Goal: Communication & Community: Answer question/provide support

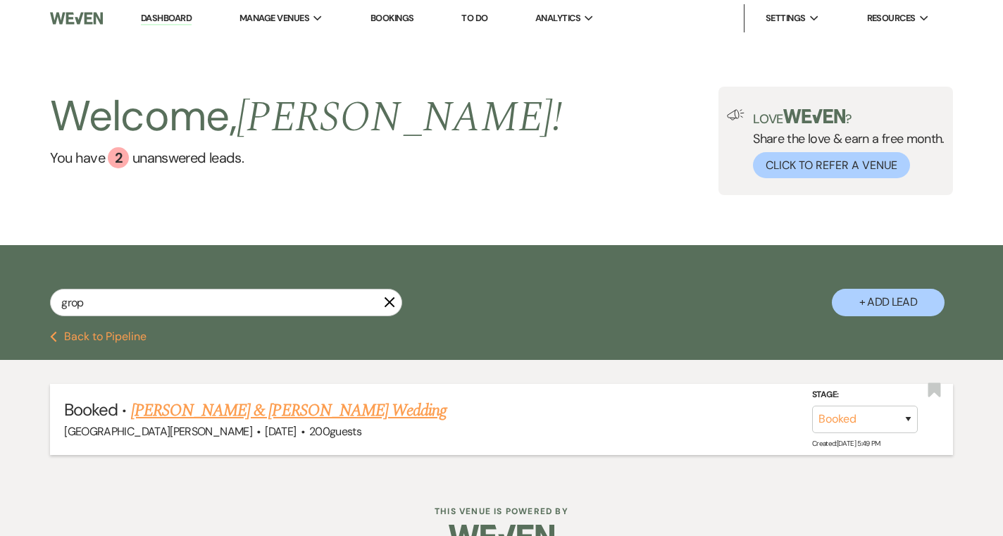
type input "grop"
click at [176, 407] on link "[PERSON_NAME] & [PERSON_NAME] Wedding" at bounding box center [289, 410] width 316 height 25
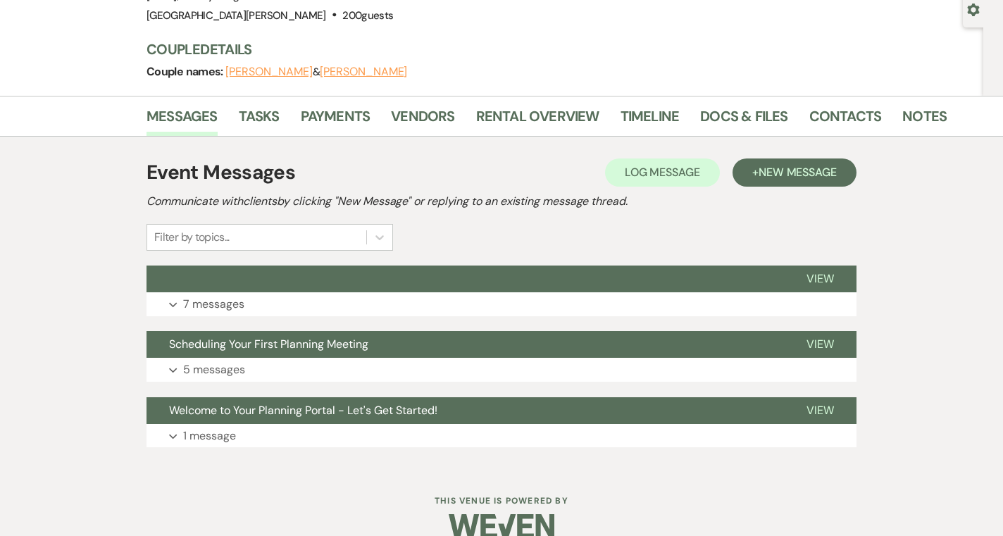
scroll to position [137, 0]
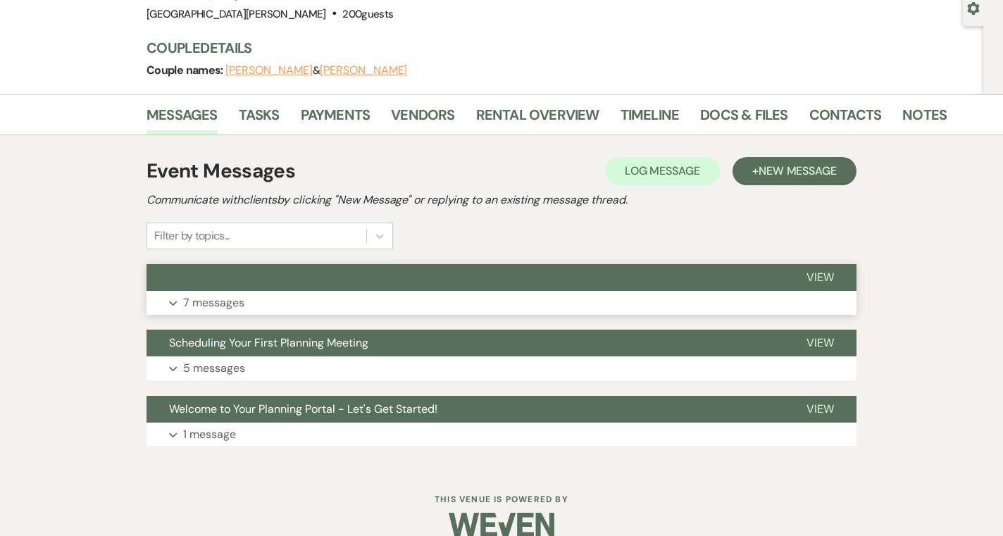
click at [494, 289] on button "button" at bounding box center [466, 277] width 638 height 27
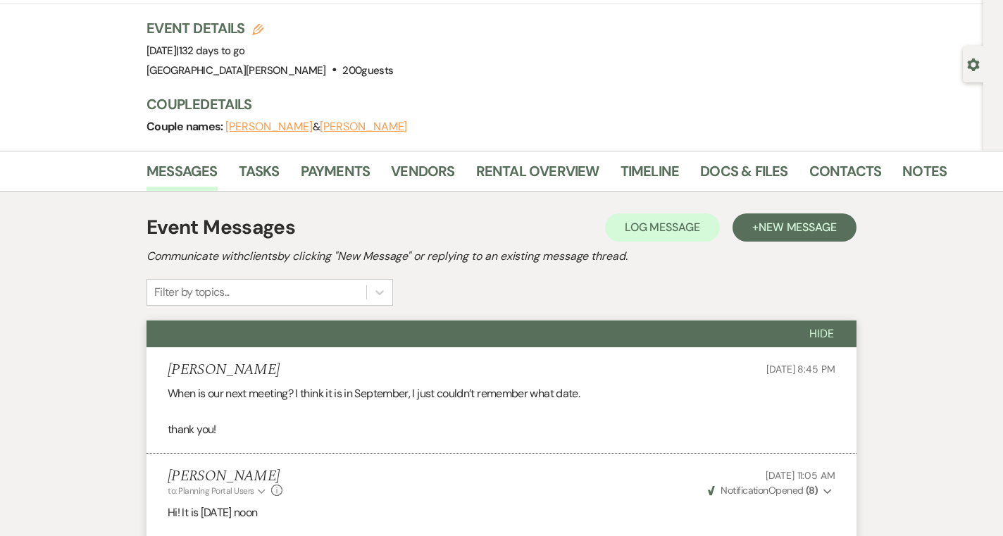
scroll to position [0, 0]
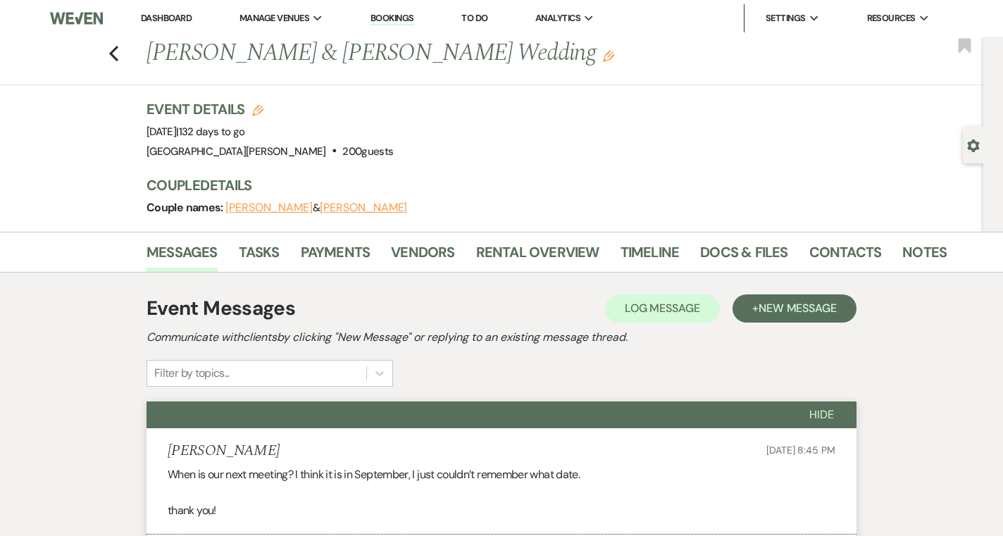
click at [185, 21] on link "Dashboard" at bounding box center [166, 18] width 51 height 12
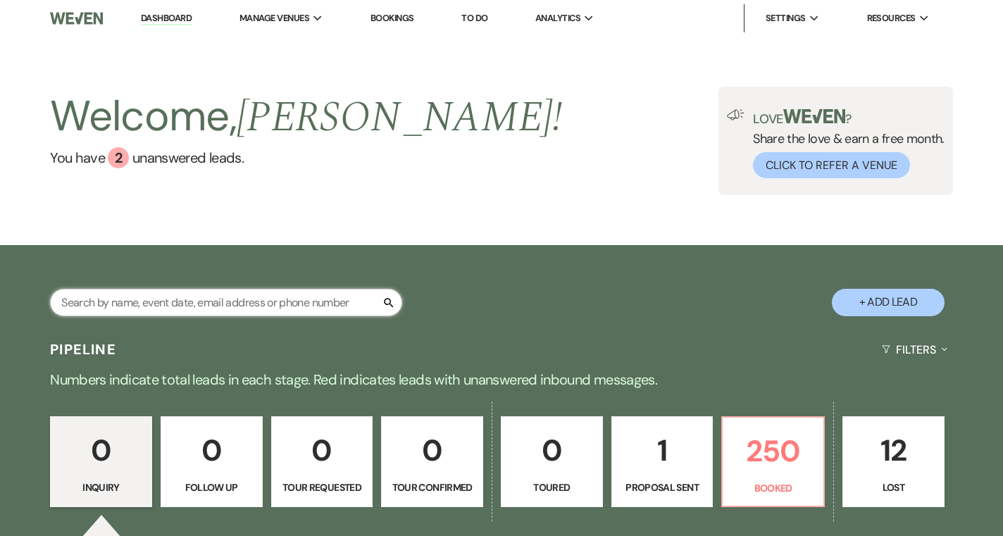
click at [278, 299] on input "text" at bounding box center [226, 302] width 352 height 27
type input "omolo"
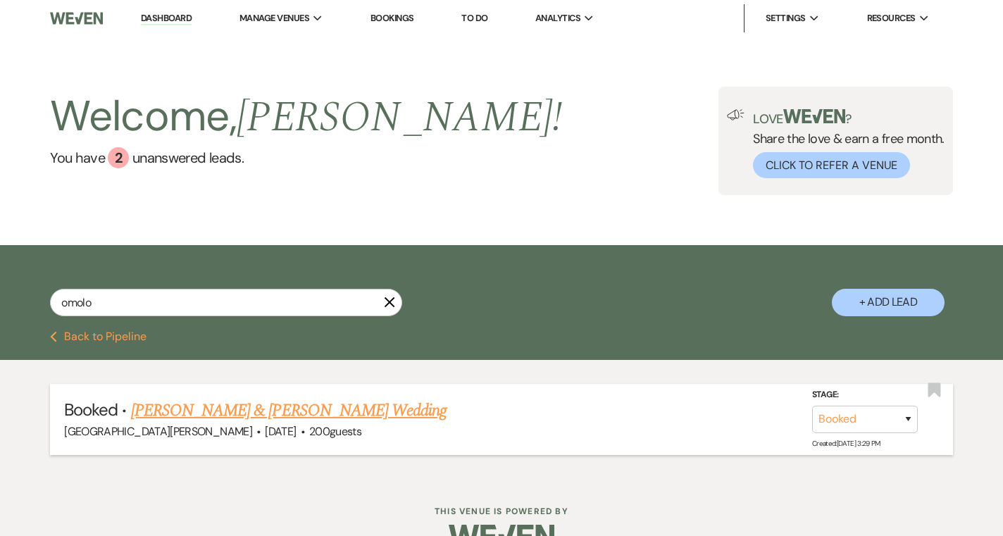
click at [372, 399] on link "[PERSON_NAME] & [PERSON_NAME] Wedding" at bounding box center [289, 410] width 316 height 25
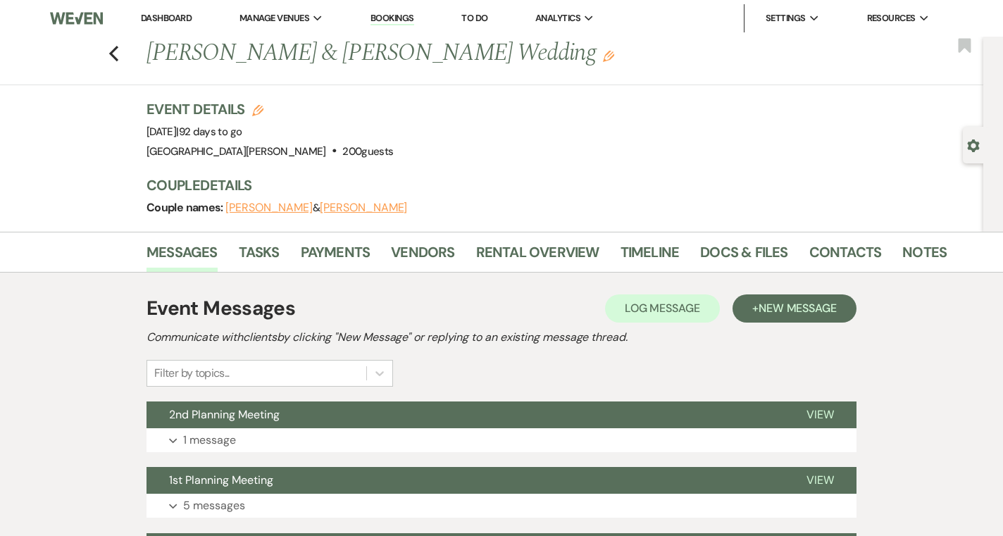
click at [372, 399] on div "Event Messages Log Log Message + New Message Communicate with clients by clicki…" at bounding box center [502, 504] width 710 height 435
click at [372, 413] on button "2nd Planning Meeting" at bounding box center [466, 415] width 638 height 27
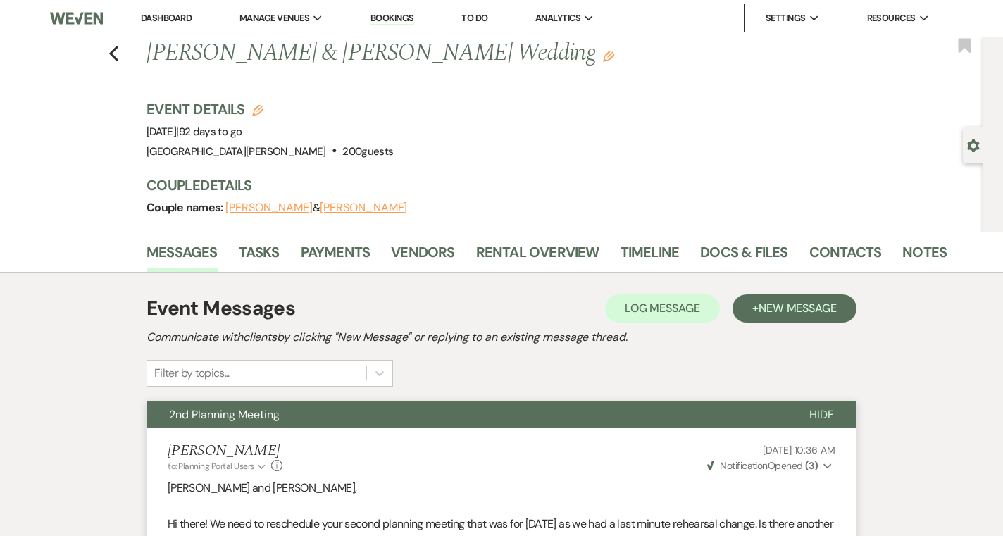
click at [179, 25] on li "Dashboard" at bounding box center [166, 18] width 65 height 28
click at [177, 22] on link "Dashboard" at bounding box center [166, 18] width 51 height 12
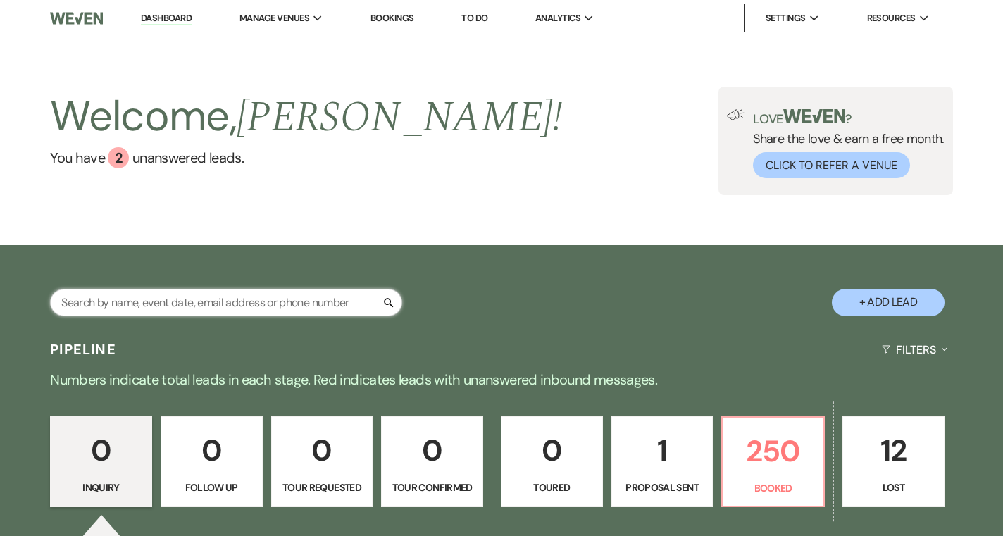
click at [204, 306] on input "text" at bounding box center [226, 302] width 352 height 27
type input "urban"
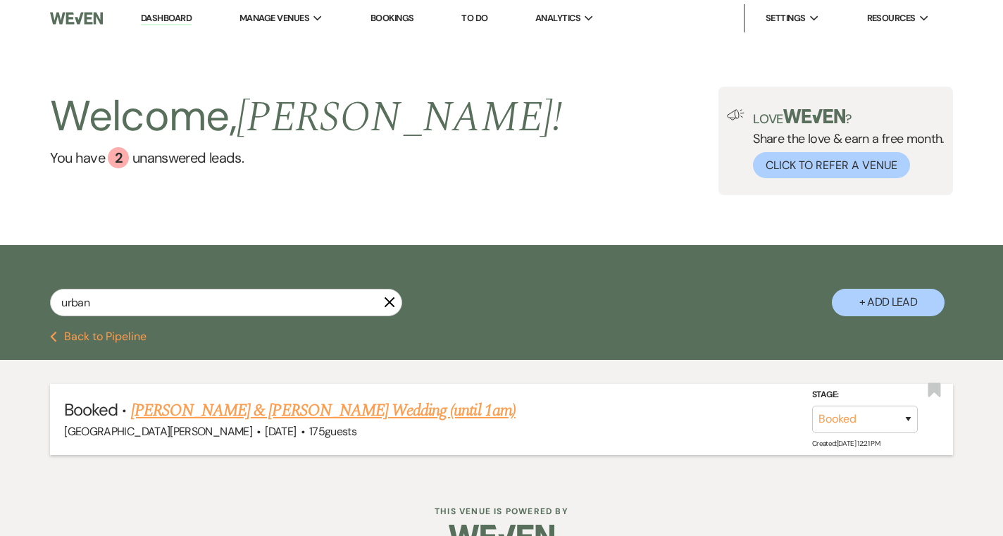
click at [251, 412] on link "[PERSON_NAME] & [PERSON_NAME] Wedding (until 1am)" at bounding box center [323, 410] width 385 height 25
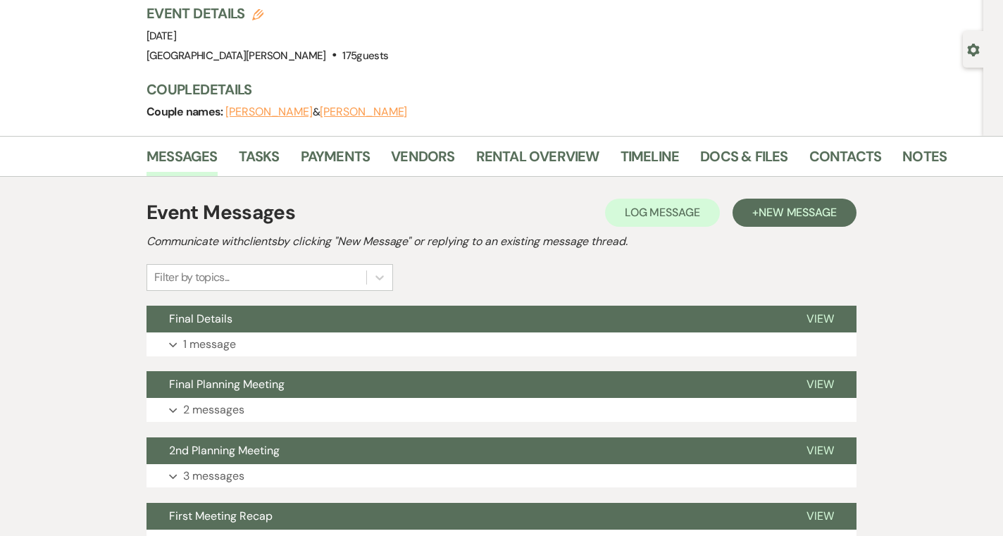
scroll to position [98, 0]
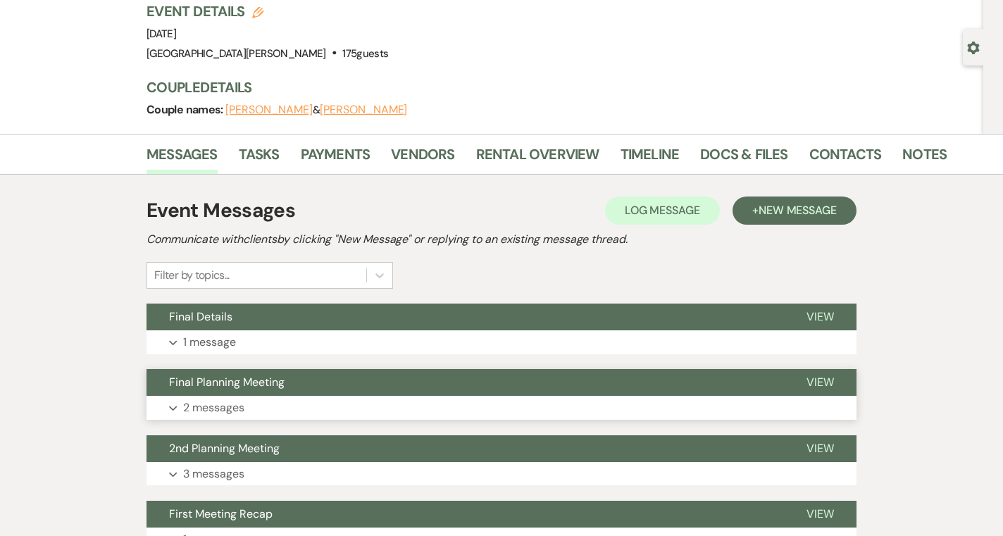
click at [309, 385] on button "Final Planning Meeting" at bounding box center [466, 382] width 638 height 27
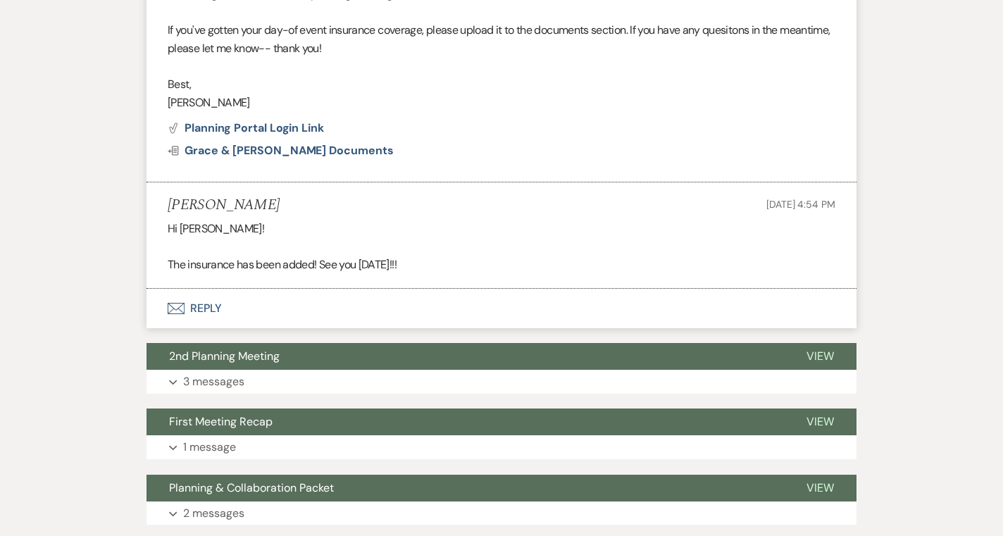
click at [399, 378] on button "Expand 3 messages" at bounding box center [502, 382] width 710 height 24
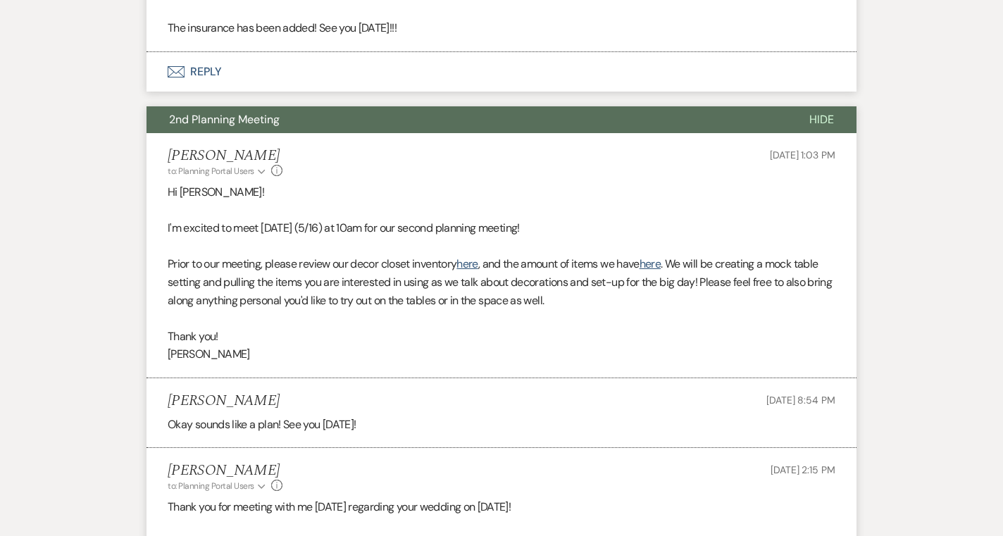
scroll to position [836, 0]
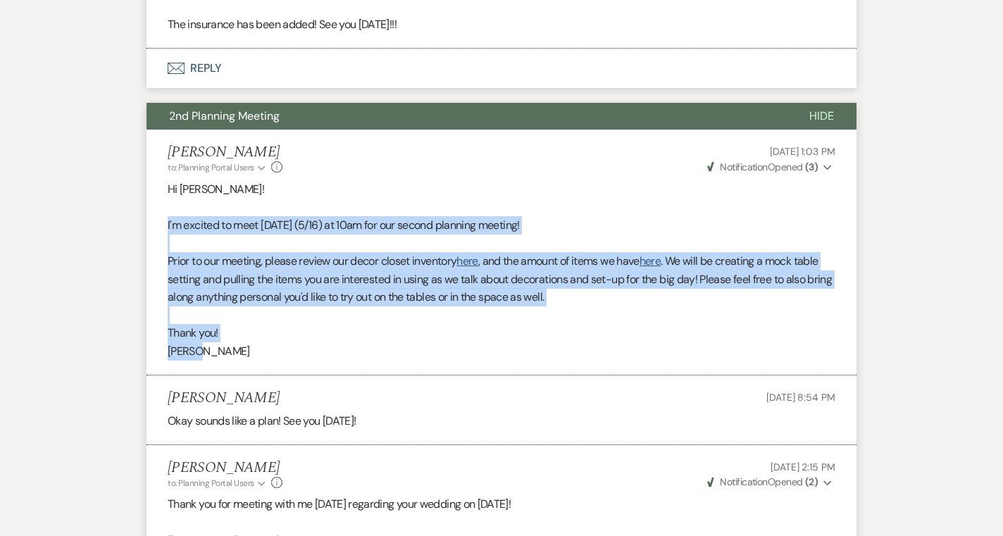
drag, startPoint x: 206, startPoint y: 353, endPoint x: 166, endPoint y: 228, distance: 131.7
click at [166, 228] on li "[PERSON_NAME] to: Planning Portal Users Expand Info [DATE] 1:03 PM Weven Check …" at bounding box center [502, 252] width 710 height 245
copy div "I'm excited to meet [DATE] (5/16) at 10am for our second planning meeting! Prio…"
click at [264, 323] on p at bounding box center [502, 315] width 668 height 18
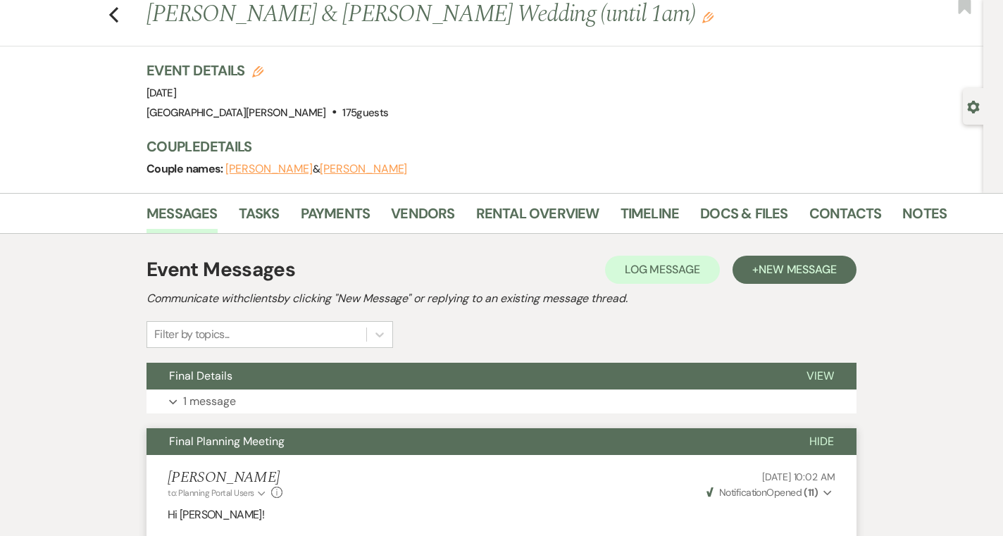
scroll to position [0, 0]
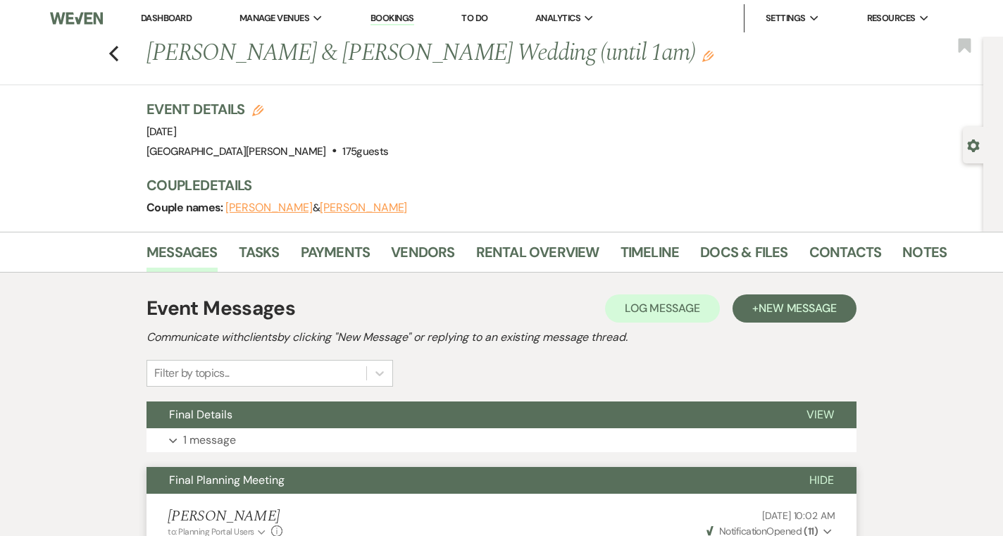
click at [168, 18] on link "Dashboard" at bounding box center [166, 18] width 51 height 12
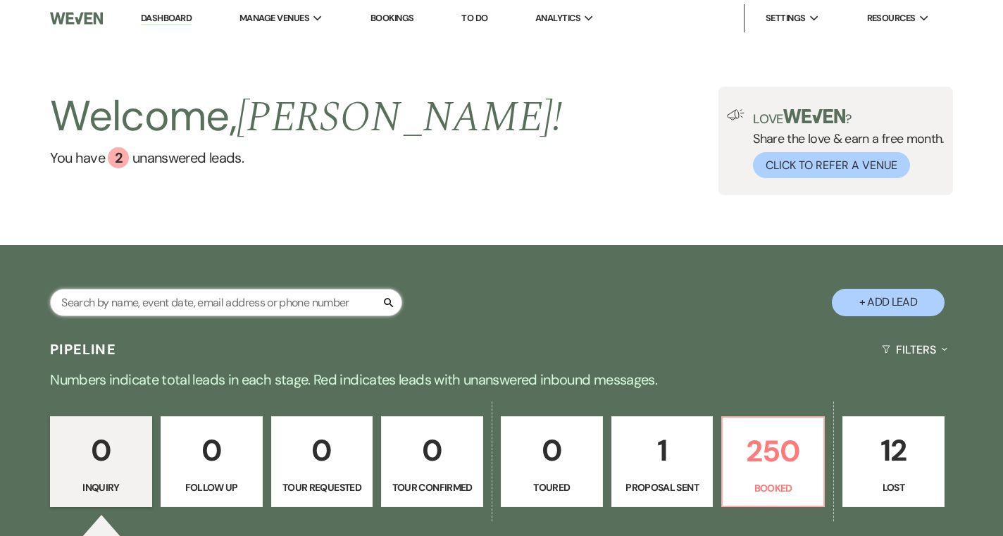
click at [182, 297] on input "text" at bounding box center [226, 302] width 352 height 27
type input "grop"
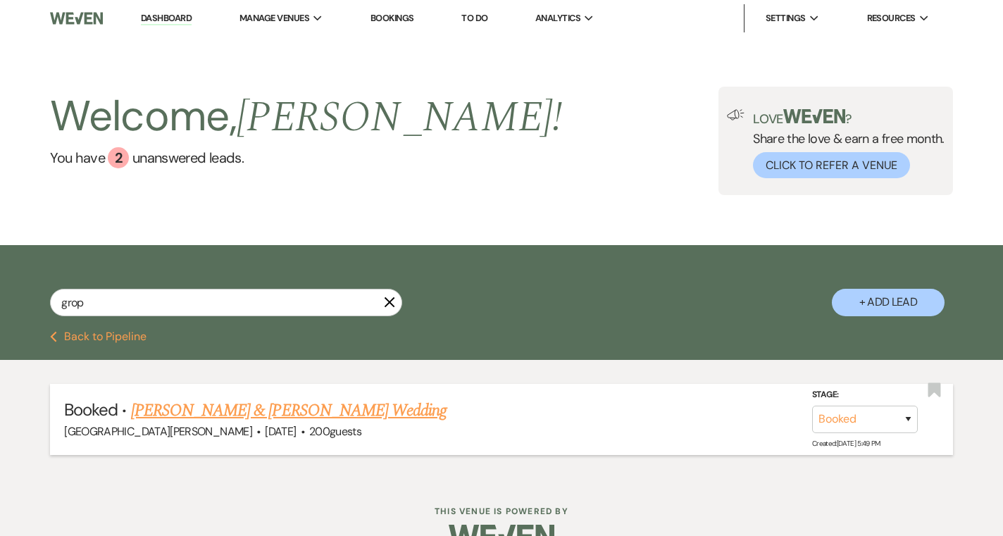
click at [244, 418] on link "[PERSON_NAME] & [PERSON_NAME] Wedding" at bounding box center [289, 410] width 316 height 25
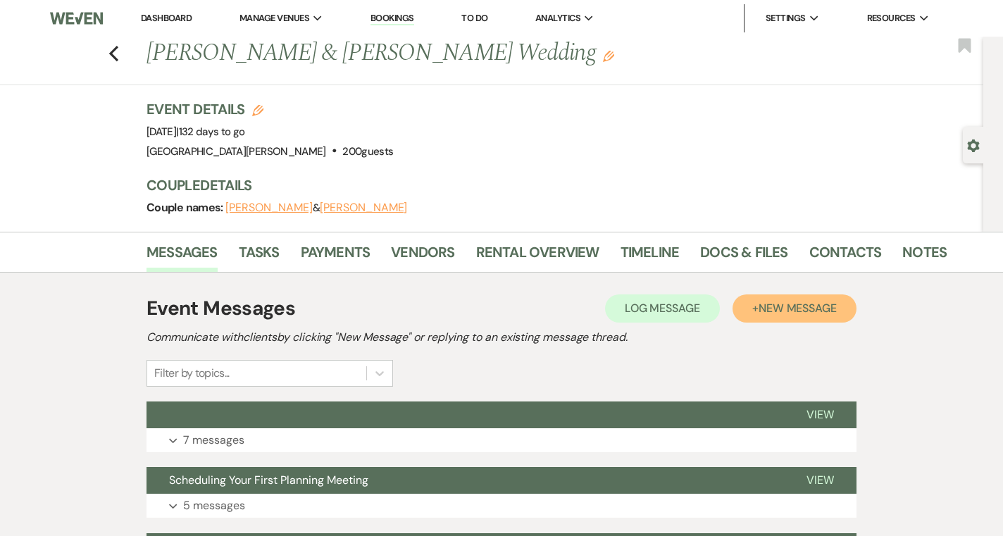
click at [771, 304] on span "New Message" at bounding box center [798, 308] width 78 height 15
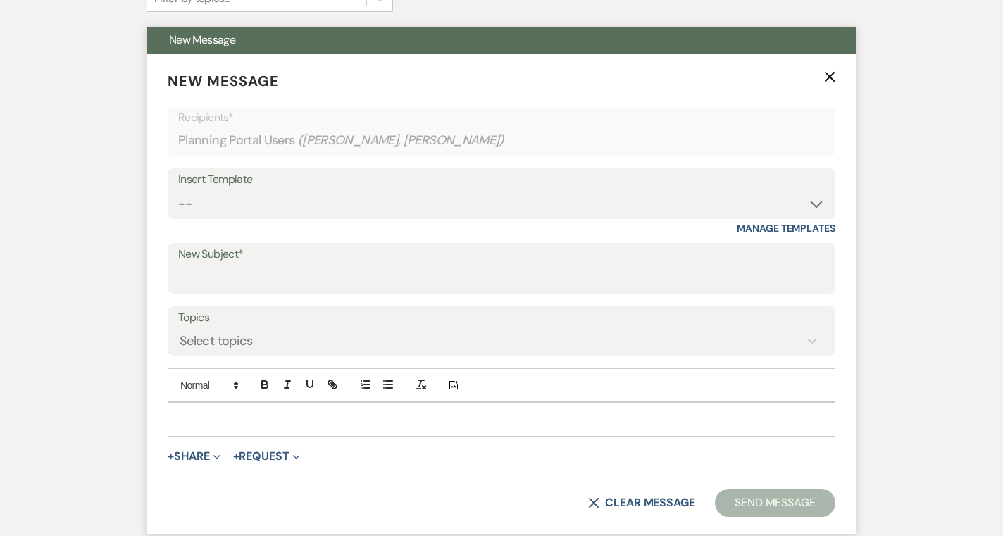
scroll to position [377, 0]
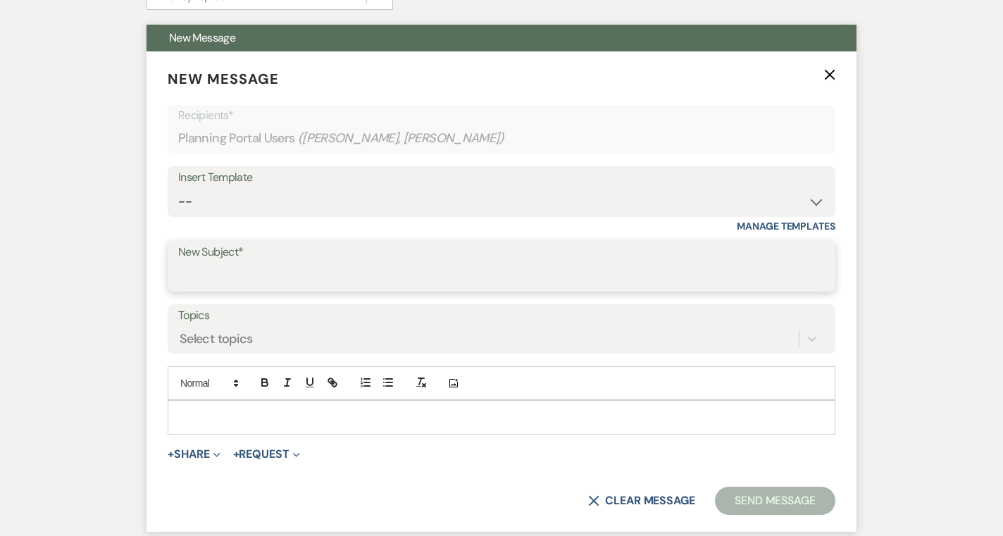
click at [332, 275] on input "New Subject*" at bounding box center [501, 276] width 647 height 27
type input "2nd Planning Meeting"
click at [283, 416] on p at bounding box center [501, 416] width 645 height 15
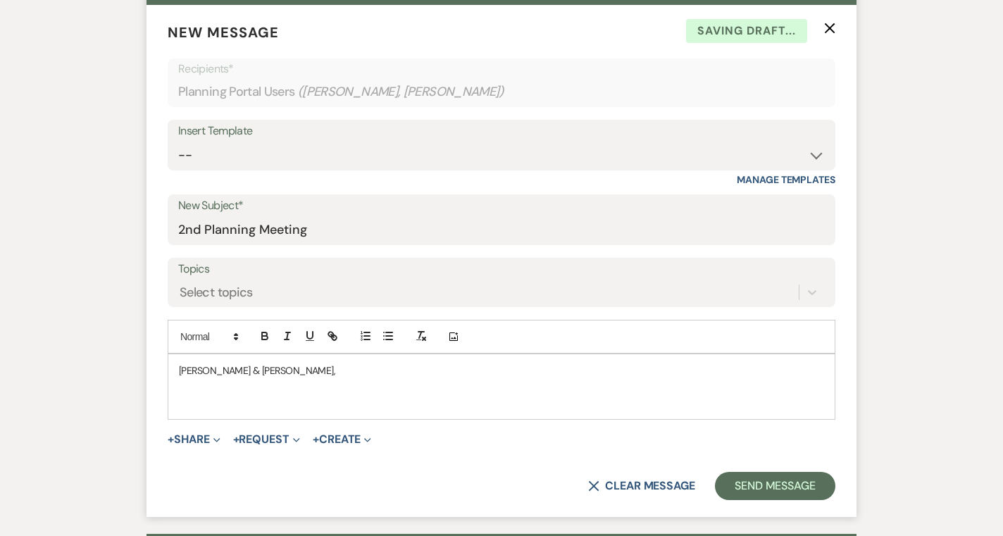
scroll to position [423, 0]
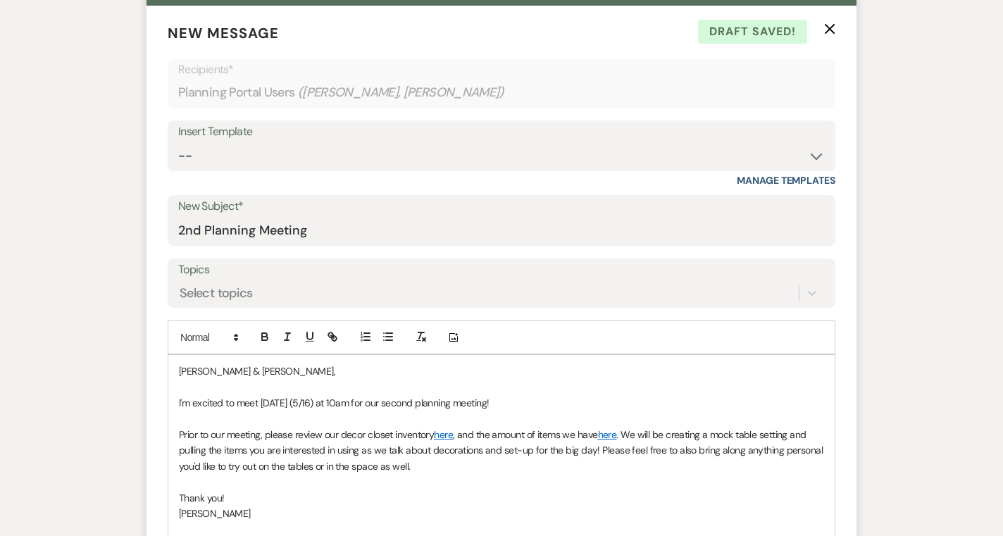
click at [351, 404] on span "I'm excited to meet [DATE] (5/16) at 10am for our second planning meeting!" at bounding box center [334, 403] width 311 height 13
click at [356, 404] on span "I'm excited to meet [DATE] (5/16) at 10am for our second planning meeting!" at bounding box center [334, 403] width 311 height 13
click at [476, 403] on p "I'm excited to meet [DATE] 12pm for our second planning meeting!" at bounding box center [501, 402] width 645 height 15
click at [451, 435] on link "here" at bounding box center [443, 434] width 19 height 13
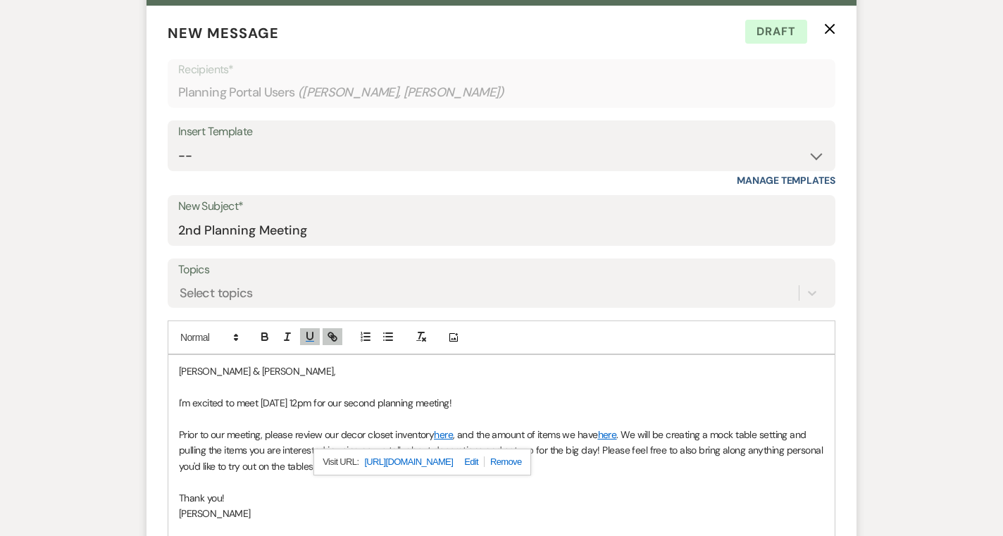
click at [444, 464] on link "[URL][DOMAIN_NAME]" at bounding box center [408, 462] width 89 height 18
click at [614, 434] on link "here" at bounding box center [607, 434] width 19 height 13
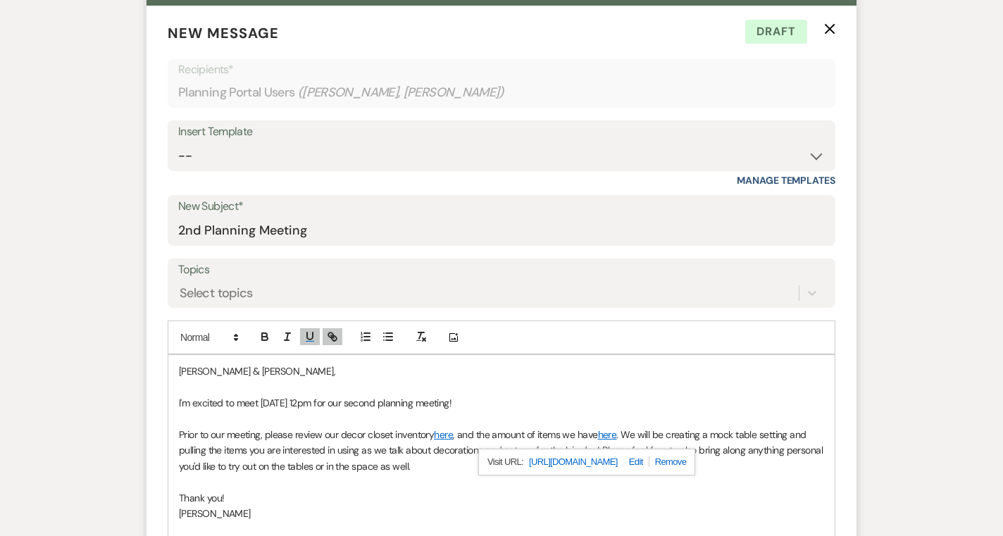
click at [610, 461] on link "[URL][DOMAIN_NAME]" at bounding box center [573, 462] width 89 height 18
click at [650, 464] on link at bounding box center [634, 462] width 32 height 11
paste input "[DOMAIN_NAME][URL]"
click at [706, 462] on link at bounding box center [698, 462] width 30 height 11
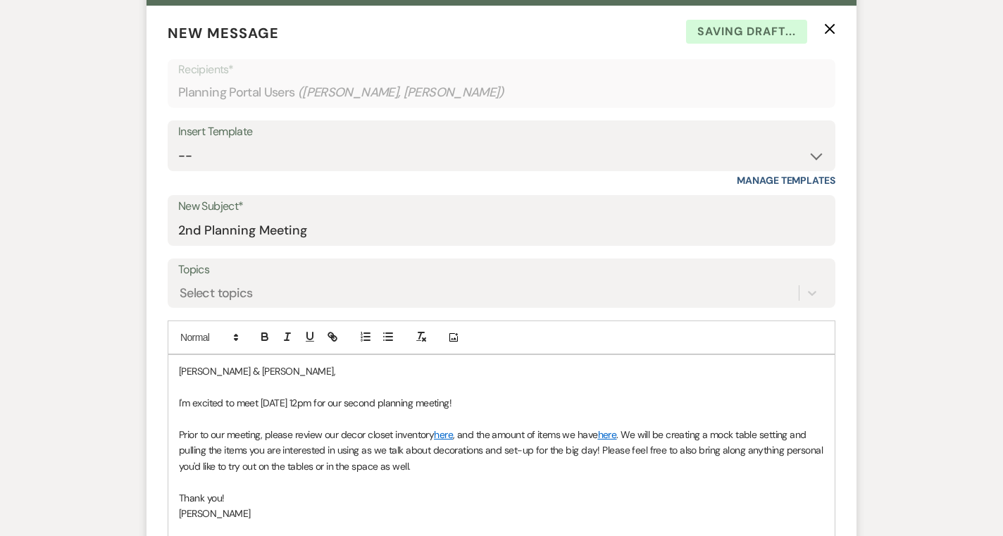
click at [445, 435] on link "here" at bounding box center [443, 434] width 19 height 13
click at [453, 461] on link "[URL][DOMAIN_NAME]" at bounding box center [408, 462] width 89 height 18
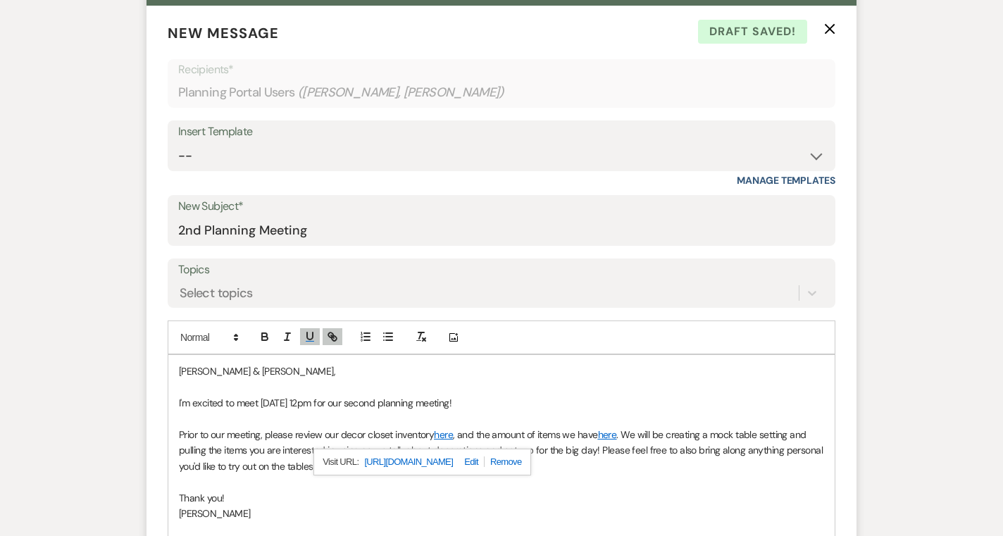
click at [485, 463] on link at bounding box center [469, 462] width 32 height 11
type input "[URL][DOMAIN_NAME]"
paste input "[URL][DOMAIN_NAME]"
type input "[URL][DOMAIN_NAME]"
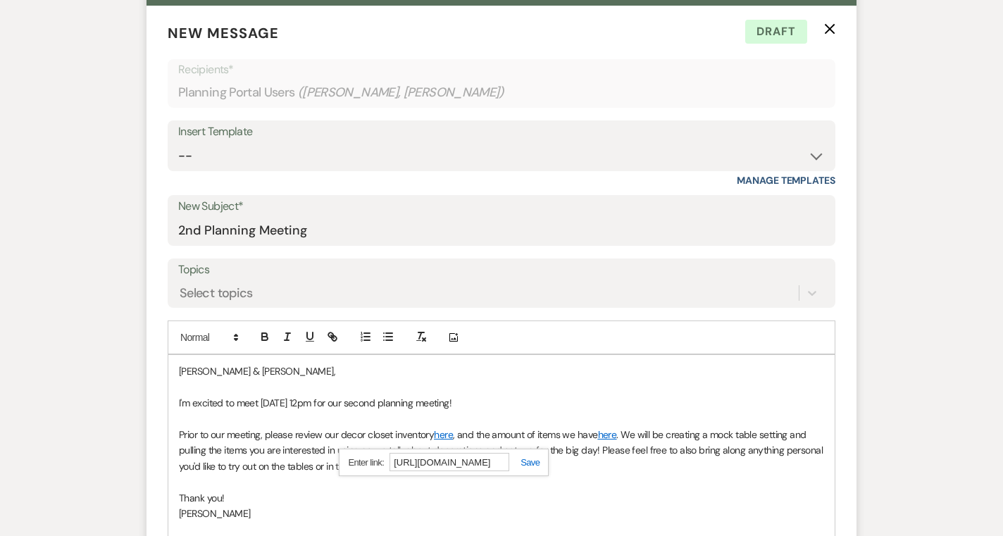
scroll to position [0, 0]
click at [533, 464] on link at bounding box center [524, 462] width 30 height 11
click at [469, 474] on p at bounding box center [501, 481] width 645 height 15
click at [445, 431] on link "here" at bounding box center [443, 434] width 19 height 13
click at [447, 462] on link "[URL][DOMAIN_NAME]" at bounding box center [408, 462] width 89 height 18
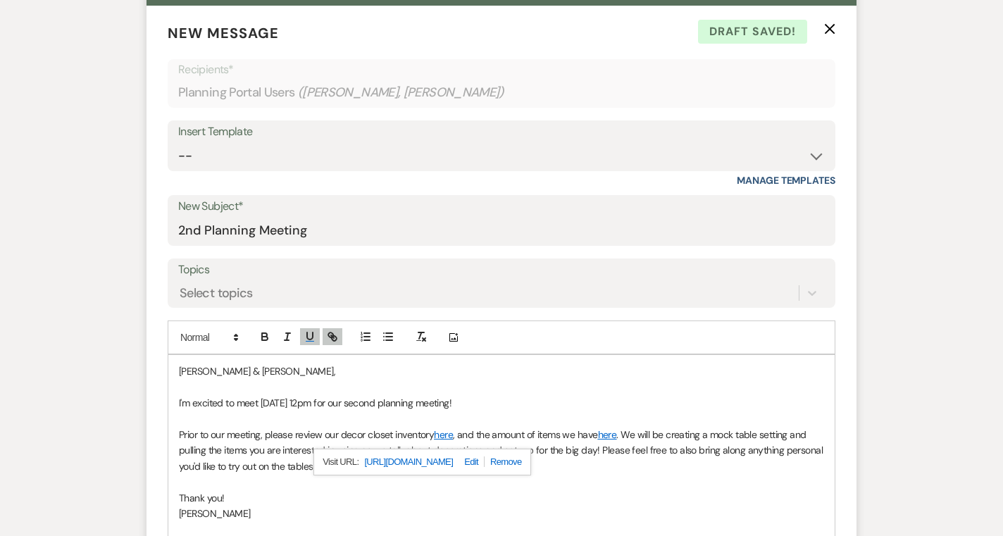
click at [662, 483] on p at bounding box center [501, 481] width 645 height 15
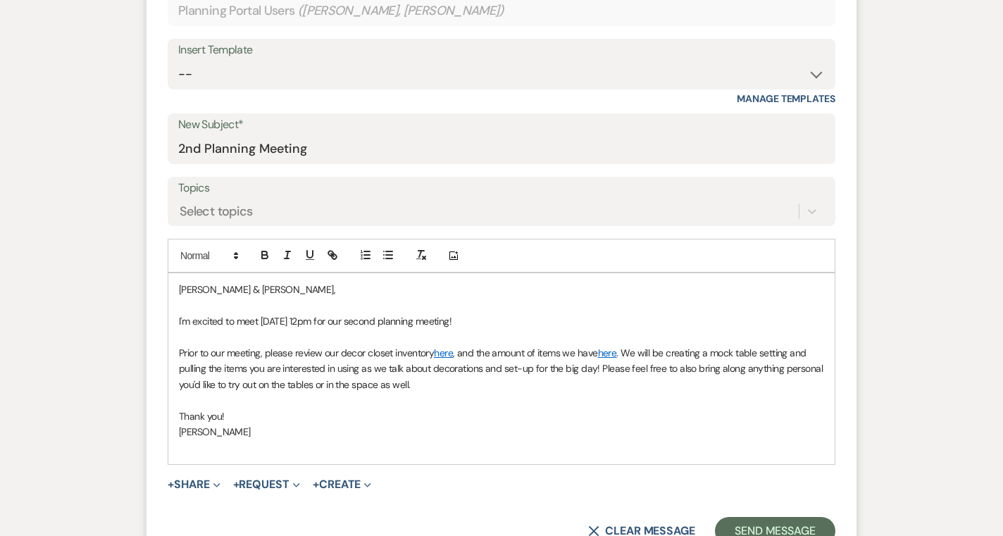
scroll to position [511, 0]
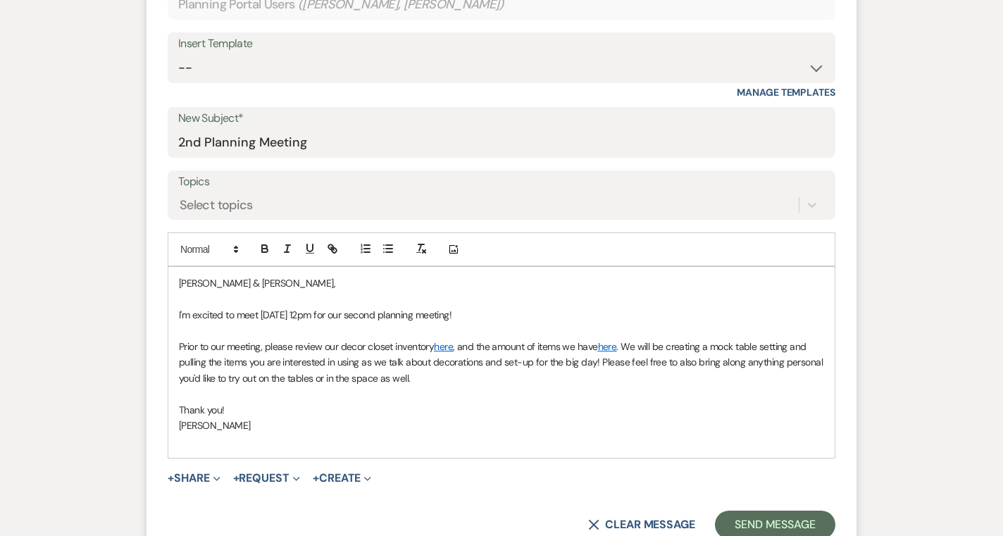
click at [597, 362] on span ". We will be creating a mock table setting and pulling the items you are intere…" at bounding box center [502, 362] width 647 height 44
click at [600, 362] on span ". We will be creating a mock table setting and pulling the items you are intere…" at bounding box center [502, 362] width 647 height 44
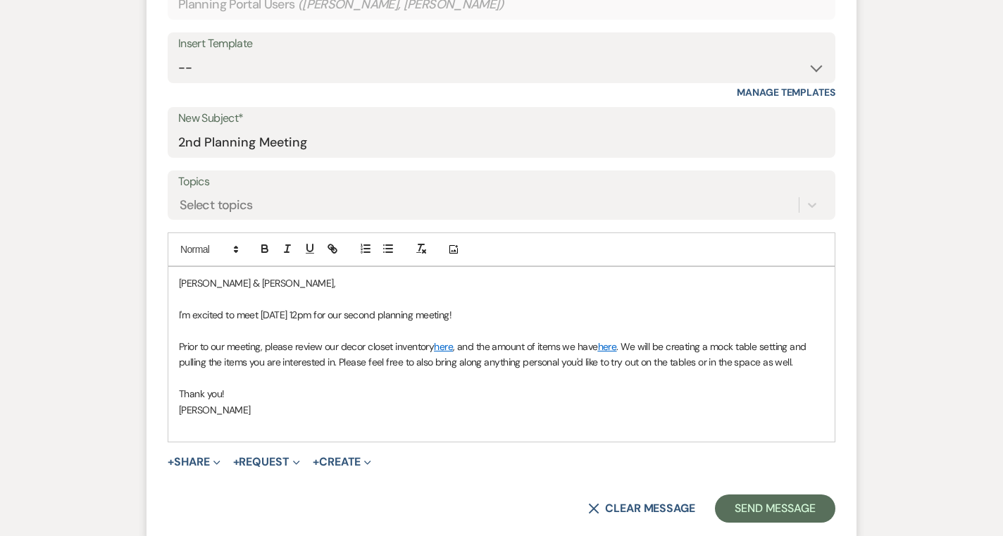
click at [315, 430] on p at bounding box center [501, 425] width 645 height 15
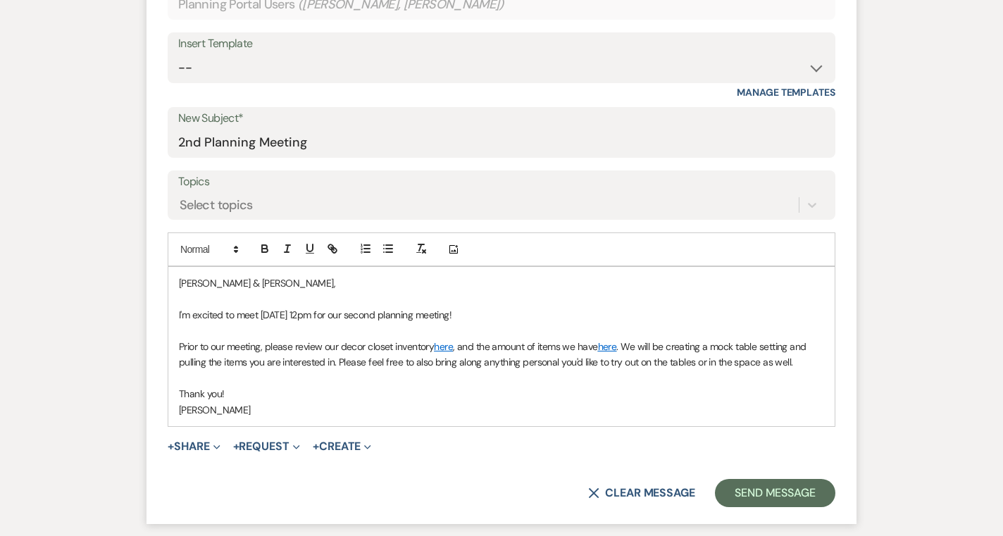
click at [306, 314] on span "I'm excited to meet [DATE] 12pm for our second planning meeting!" at bounding box center [315, 315] width 273 height 13
click at [726, 390] on p "Thank you!" at bounding box center [501, 393] width 645 height 15
click at [817, 486] on button "Send Message" at bounding box center [775, 493] width 120 height 28
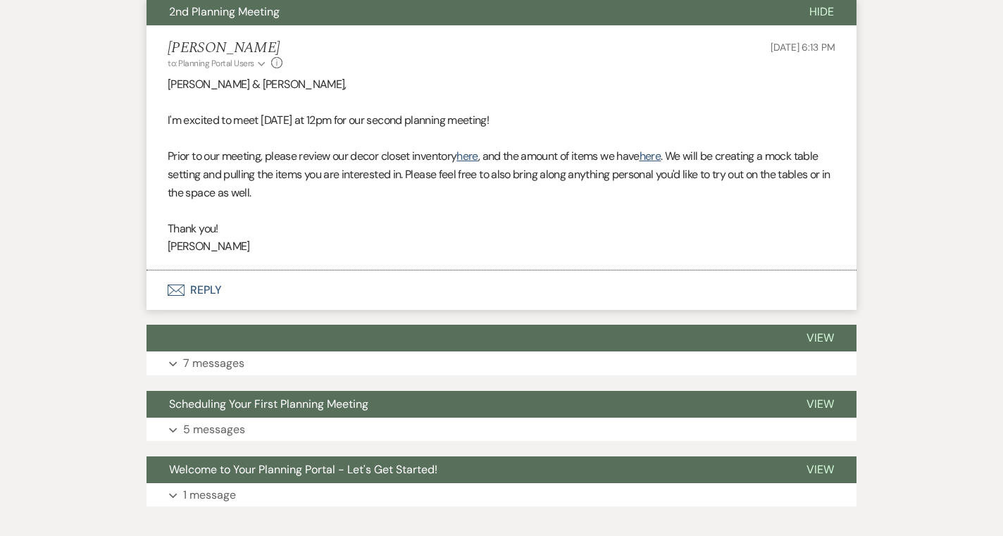
scroll to position [423, 0]
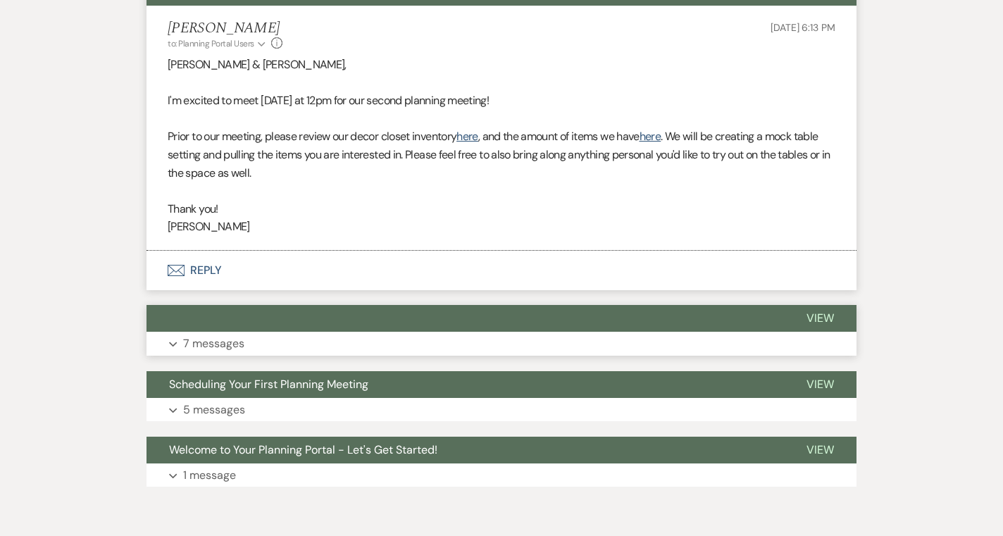
click at [797, 337] on button "Expand 7 messages" at bounding box center [502, 344] width 710 height 24
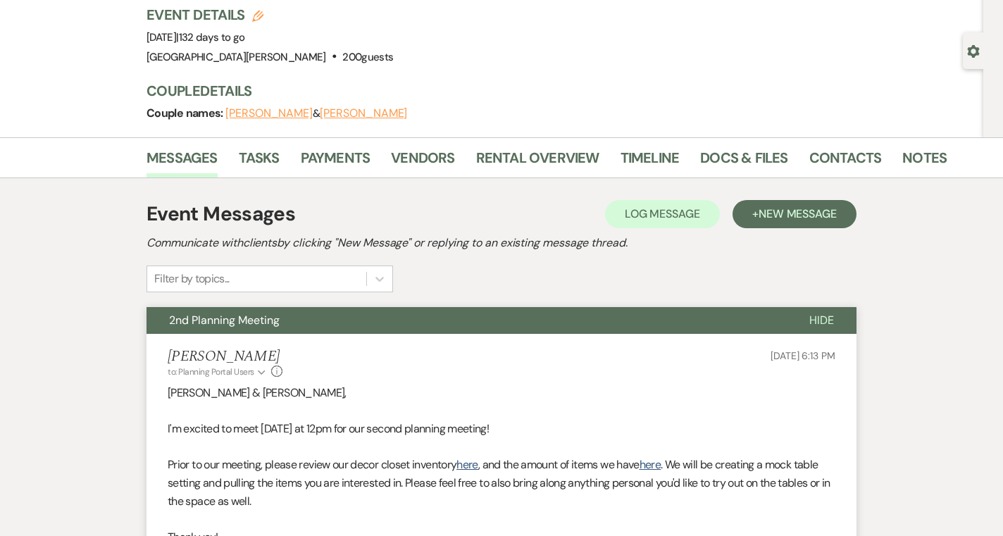
scroll to position [0, 0]
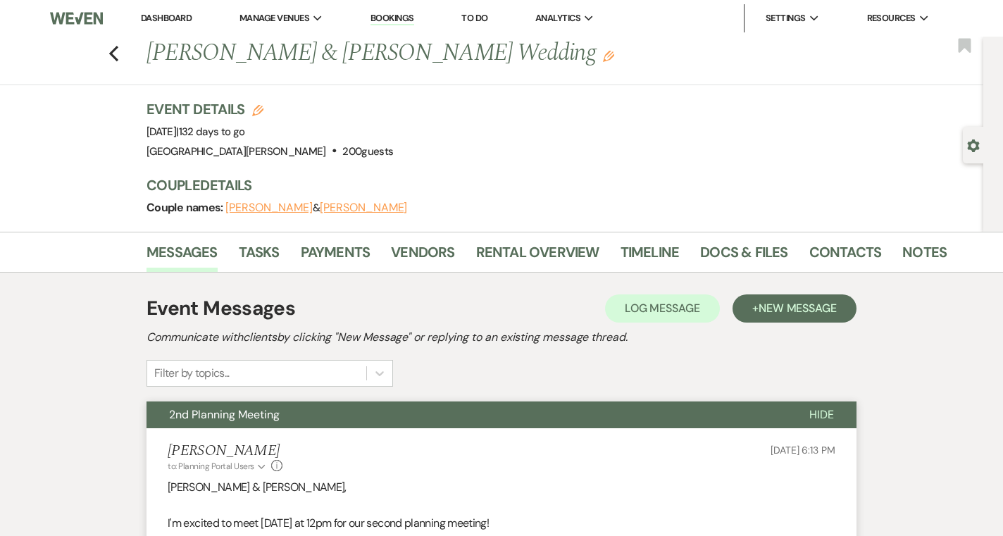
click at [163, 18] on link "Dashboard" at bounding box center [166, 18] width 51 height 12
